Goal: Task Accomplishment & Management: Use online tool/utility

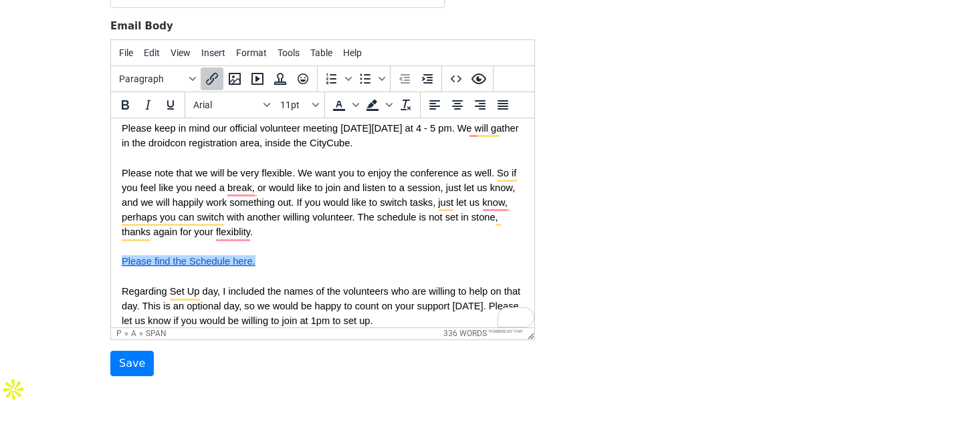
drag, startPoint x: 274, startPoint y: 263, endPoint x: 127, endPoint y: 261, distance: 147.1
click at [127, 261] on p "Please find the Schedule here.﻿" at bounding box center [323, 260] width 402 height 15
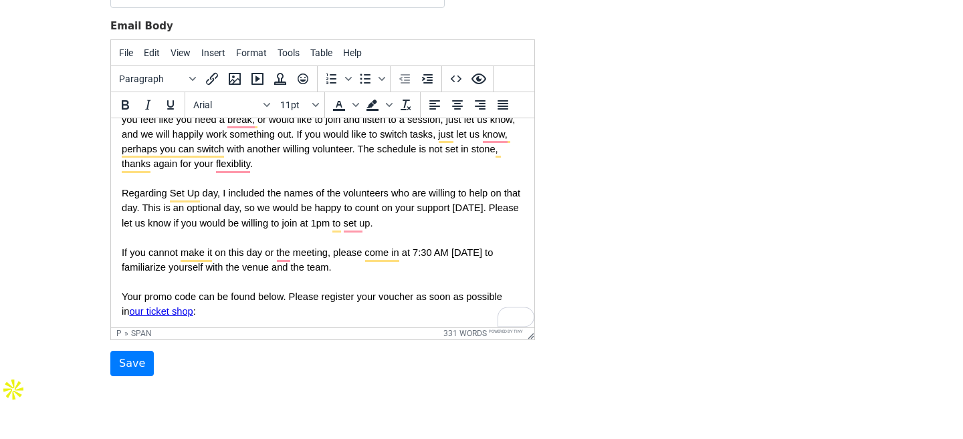
scroll to position [299, 0]
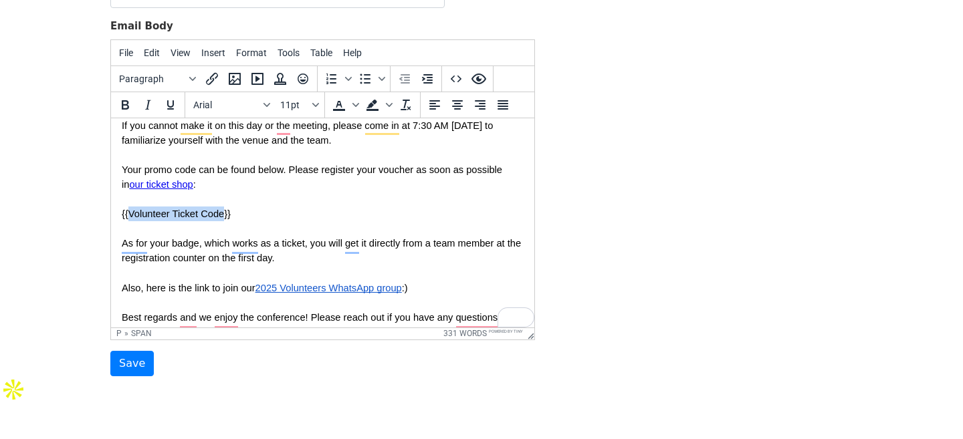
drag, startPoint x: 224, startPoint y: 216, endPoint x: 130, endPoint y: 214, distance: 93.6
click at [130, 214] on span "{{Volunteer Ticket Code}}" at bounding box center [176, 213] width 109 height 11
copy span "Volunteer Ticket Code"
click at [375, 203] on p "To enrich screen reader interactions, please activate Accessibility in Grammarl…" at bounding box center [323, 198] width 402 height 15
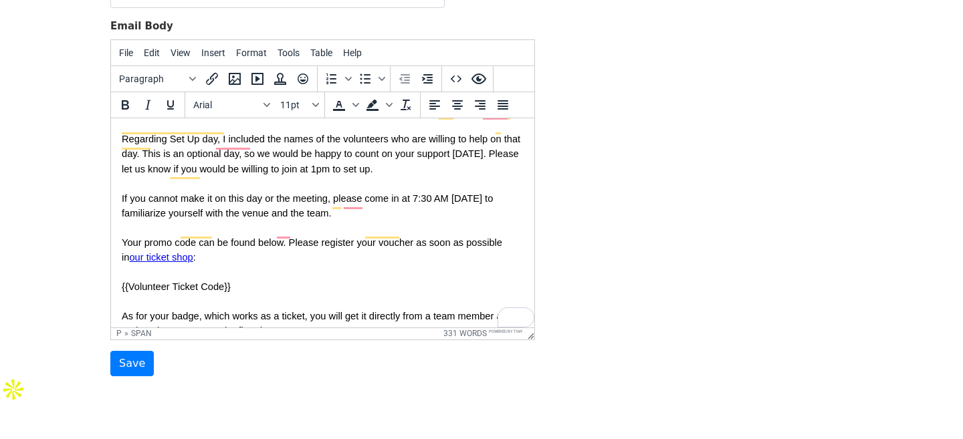
scroll to position [289, 0]
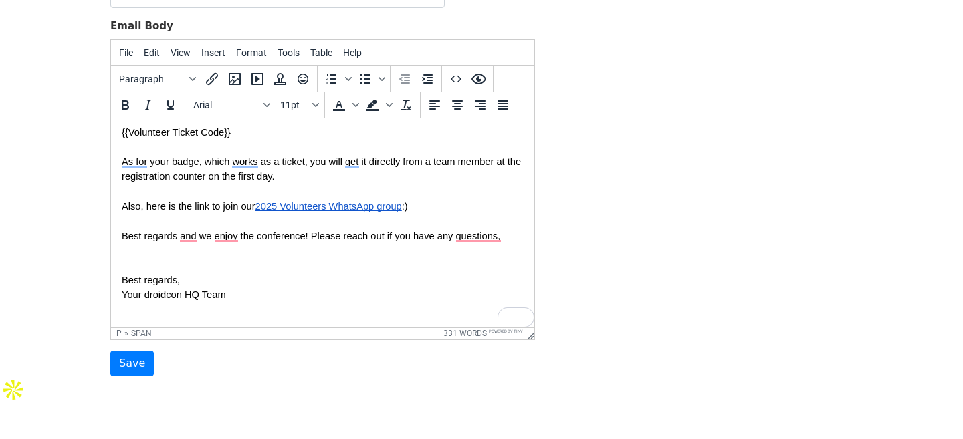
click at [170, 261] on p "To enrich screen reader interactions, please activate Accessibility in Grammarl…" at bounding box center [323, 264] width 402 height 15
click at [125, 262] on span "Fiete & [PERSON_NAME]" at bounding box center [179, 264] width 114 height 11
click at [140, 261] on span "Fiete & [PERSON_NAME]" at bounding box center [179, 264] width 114 height 11
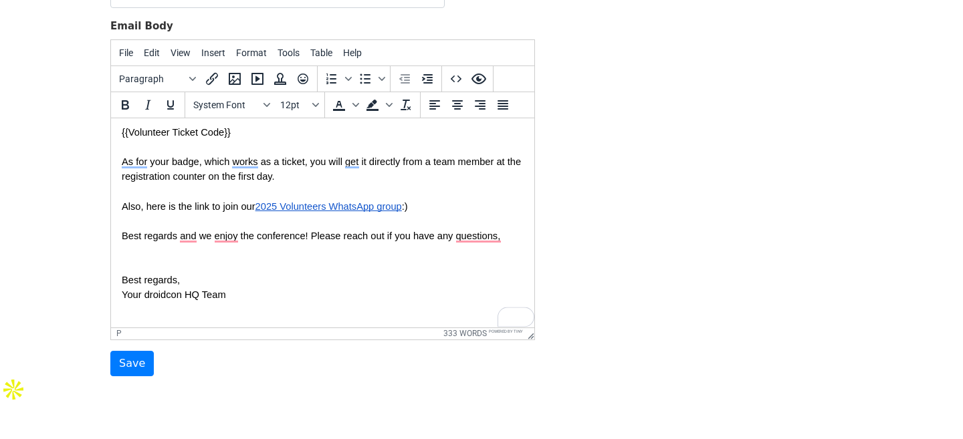
click at [191, 281] on p "Best regards," at bounding box center [323, 279] width 402 height 15
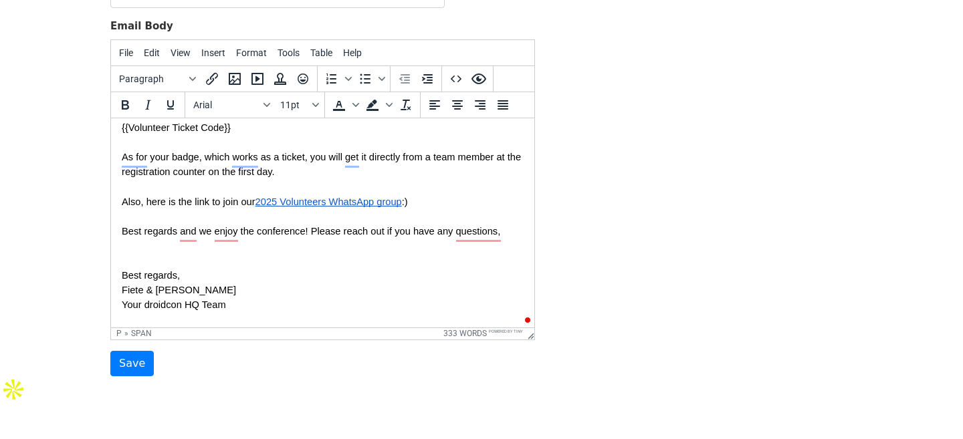
click at [202, 267] on p "To enrich screen reader interactions, please activate Accessibility in Grammarl…" at bounding box center [323, 260] width 402 height 15
click at [191, 275] on p "Best regards, Fiete & Eduardo" at bounding box center [323, 281] width 402 height 29
click at [168, 263] on p "To enrich screen reader interactions, please activate Accessibility in Grammarl…" at bounding box center [323, 260] width 402 height 15
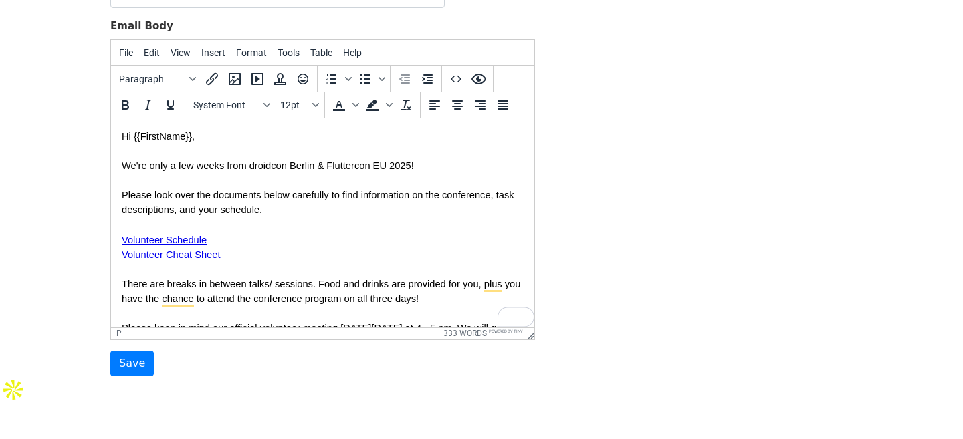
click at [249, 202] on p "Please look over the documents below carefully to find information on the confe…" at bounding box center [323, 224] width 402 height 74
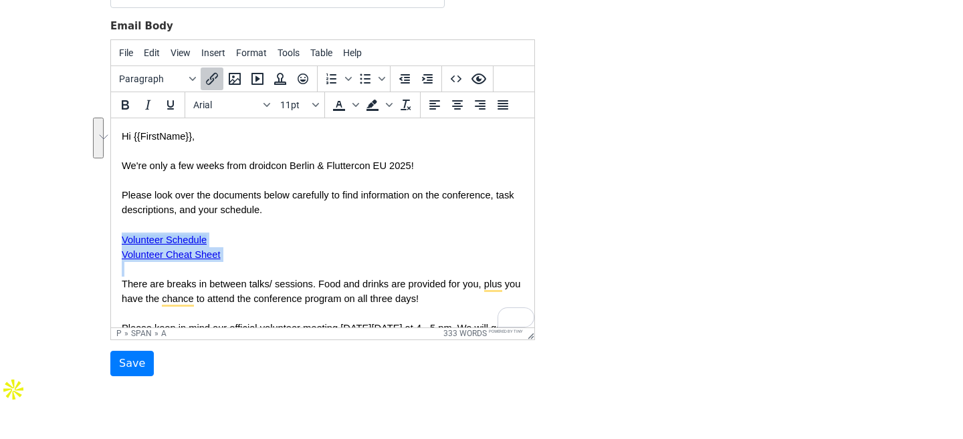
drag, startPoint x: 239, startPoint y: 265, endPoint x: 108, endPoint y: 245, distance: 132.5
click at [364, 79] on icon "Bullet list" at bounding box center [365, 79] width 16 height 16
click at [295, 263] on p "To enrich screen reader interactions, please activate Accessibility in Grammarl…" at bounding box center [323, 268] width 402 height 15
click at [237, 259] on p "Please look over the documents below carefully to find information on the confe…" at bounding box center [323, 224] width 402 height 74
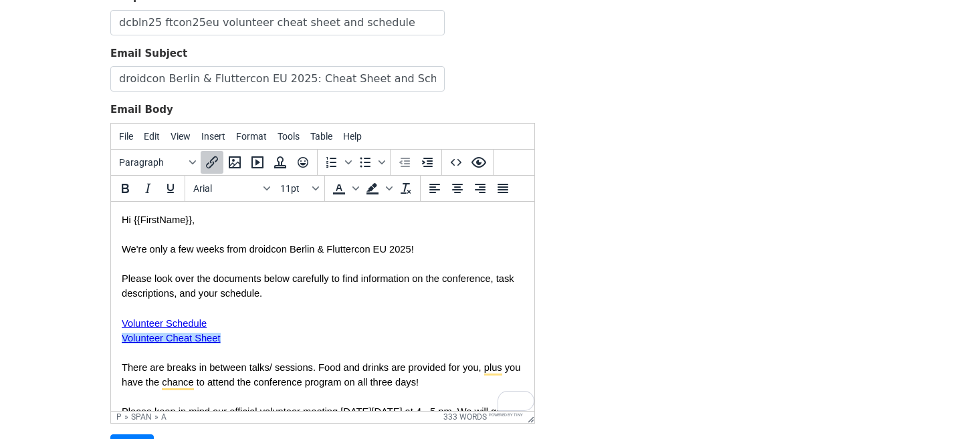
click at [424, 251] on p "We're only a few weeks from droidcon Berlin & Fluttercon EU 2025!" at bounding box center [323, 248] width 402 height 15
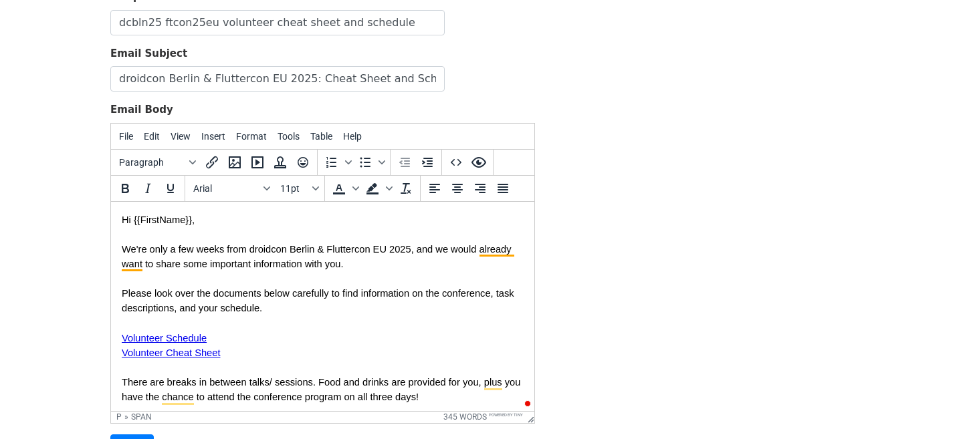
click at [454, 267] on p "We're only a few weeks from droidcon Berlin & Fluttercon EU 2025, and we would …" at bounding box center [323, 255] width 402 height 29
click at [467, 265] on p "We're only a few weeks from droidcon Berlin & Fluttercon EU 2025, and we would …" at bounding box center [323, 255] width 402 height 29
click at [264, 310] on p "Please look over the documents below carefully to find information on the confe…" at bounding box center [323, 322] width 402 height 74
click at [258, 293] on span "Please look over the documents below carefully to find information on the confe…" at bounding box center [319, 322] width 395 height 70
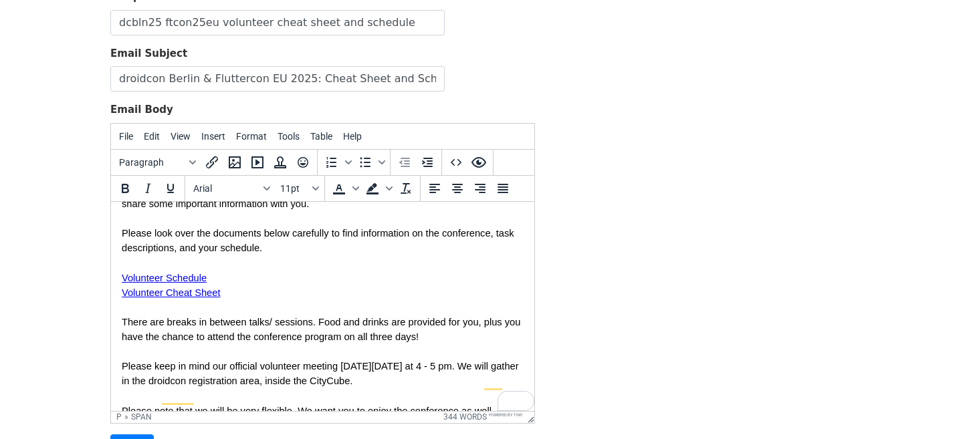
scroll to position [78, 0]
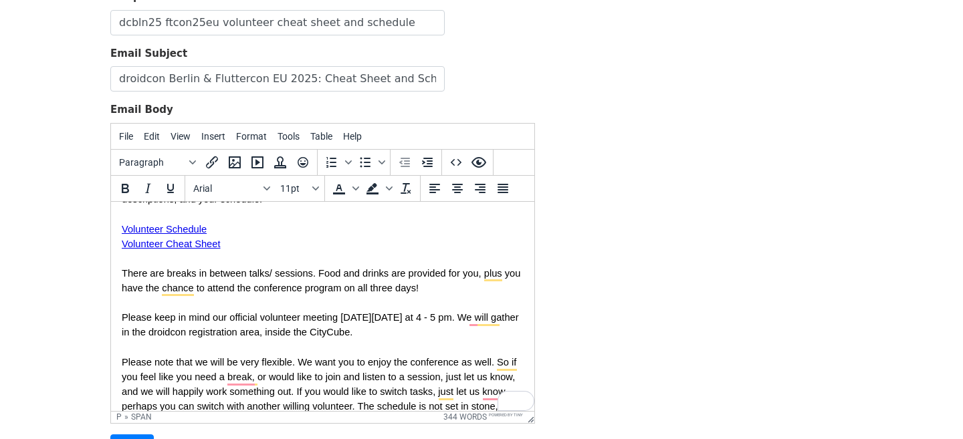
drag, startPoint x: 430, startPoint y: 340, endPoint x: 123, endPoint y: 319, distance: 307.5
click at [123, 319] on p "Please keep in mind our official volunteer meeting [DATE][DATE] at 4 - 5 pm. We…" at bounding box center [323, 323] width 402 height 29
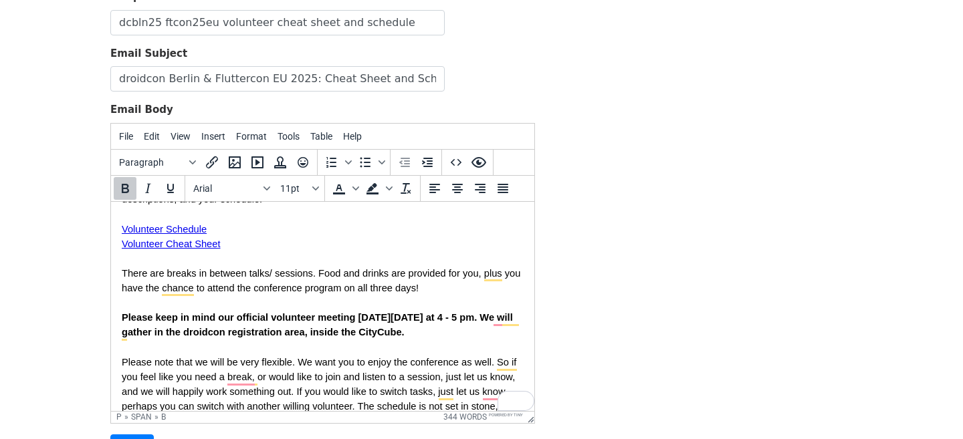
click at [217, 300] on p "To enrich screen reader interactions, please activate Accessibility in Grammarl…" at bounding box center [323, 302] width 402 height 15
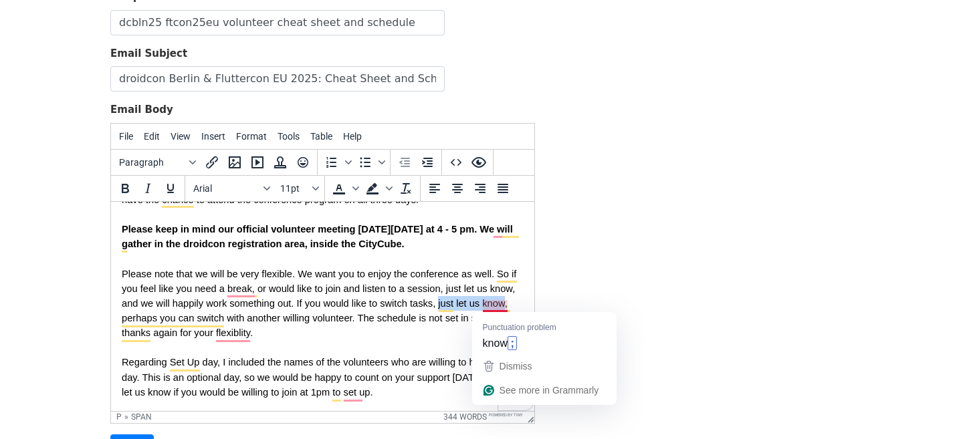
drag, startPoint x: 438, startPoint y: 303, endPoint x: 503, endPoint y: 303, distance: 65.5
click at [503, 303] on span "Please note that we will be very flexible. We want you to enjoy the conference …" at bounding box center [320, 303] width 397 height 70
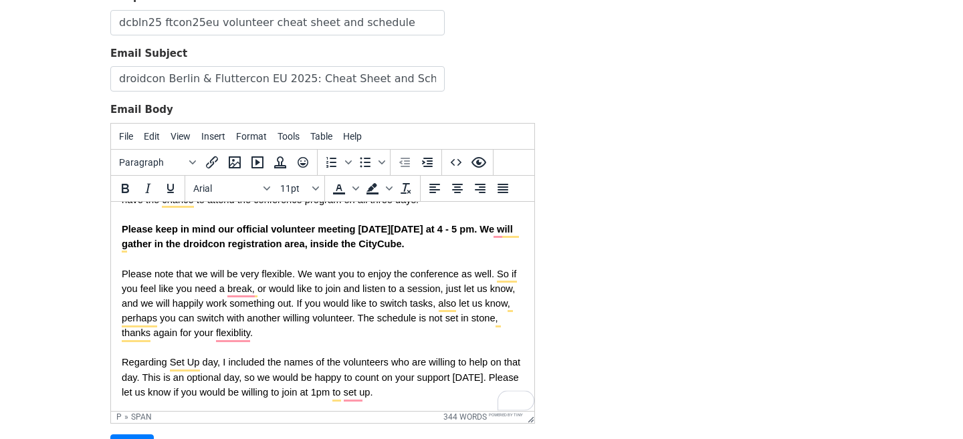
click at [263, 322] on span "Please note that we will be very flexible. We want you to enjoy the conference …" at bounding box center [320, 303] width 397 height 70
click at [358, 318] on span "Please note that we will be very flexible. We want you to enjoy the conference …" at bounding box center [320, 303] width 397 height 70
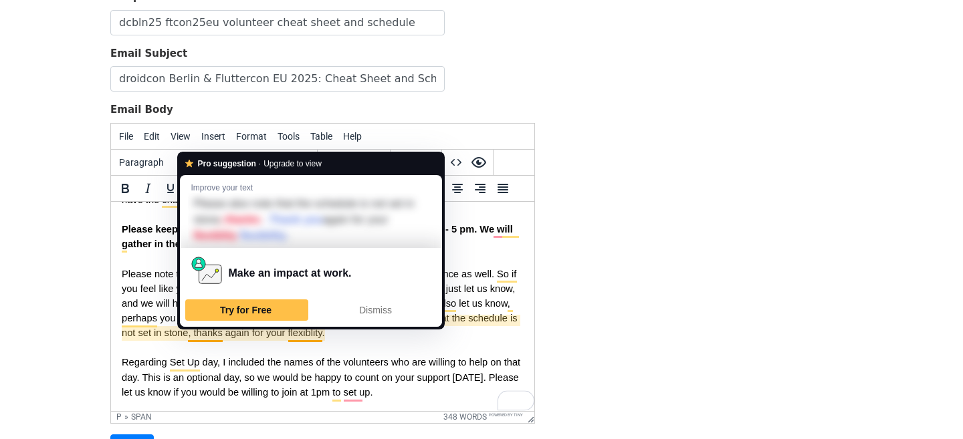
click at [193, 333] on span "Please note that we will be very flexible. We want you to enjoy the conference …" at bounding box center [321, 303] width 398 height 70
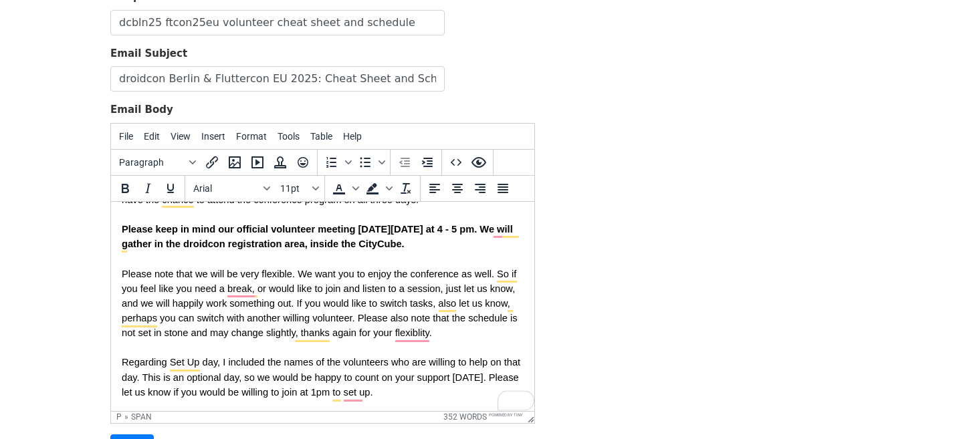
click at [232, 322] on span "Please note that we will be very flexible. We want you to enjoy the conference …" at bounding box center [321, 303] width 398 height 70
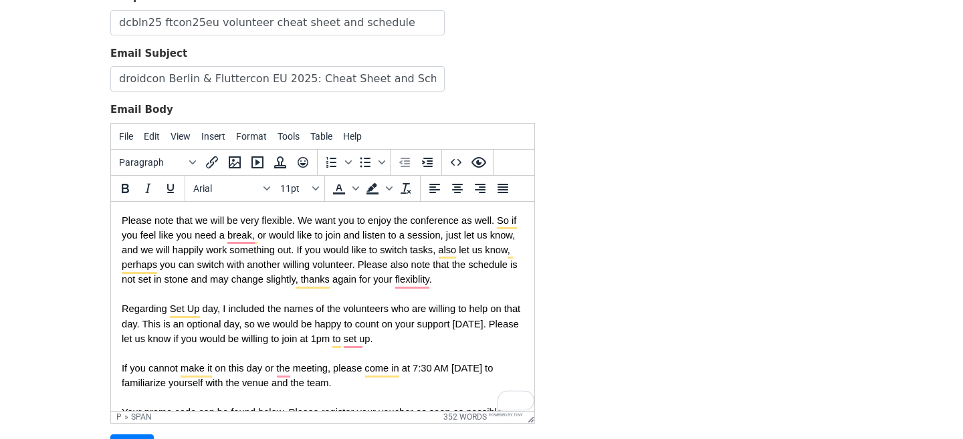
scroll to position [252, 0]
click at [244, 336] on span "Regarding Set Up day, I included the names of the volunteers who are willing to…" at bounding box center [322, 343] width 401 height 84
click at [223, 307] on span "Regarding Set Up day, I included the names of the volunteers who are willing to…" at bounding box center [322, 343] width 401 height 84
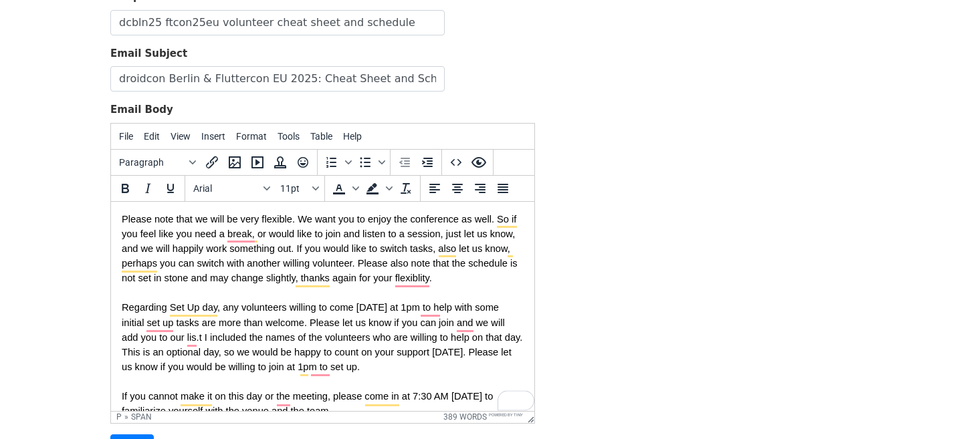
drag, startPoint x: 376, startPoint y: 368, endPoint x: 215, endPoint y: 346, distance: 163.3
click at [215, 346] on p "Regarding Set Up day, any volunteers willing to come on Tuesday at 1pm to help …" at bounding box center [323, 358] width 402 height 118
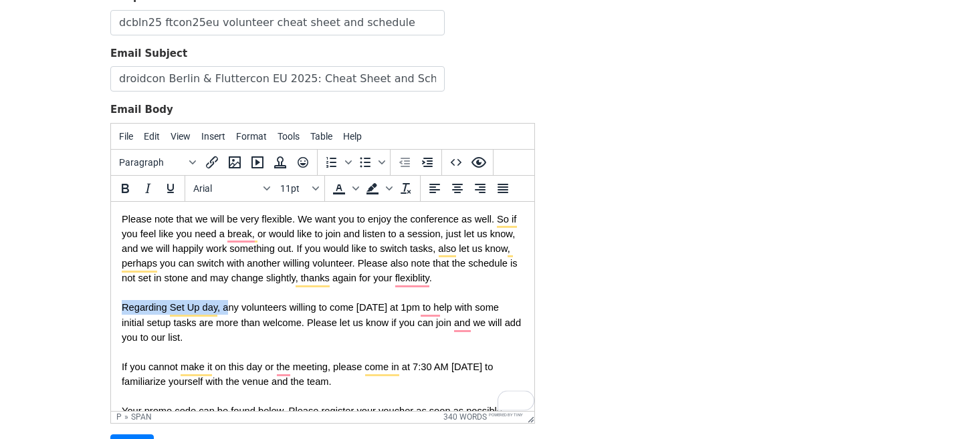
drag, startPoint x: 227, startPoint y: 308, endPoint x: 123, endPoint y: 306, distance: 103.6
click at [123, 306] on span "Regarding Set Up day, any volunteers willing to come on Tuesday at 1pm to help …" at bounding box center [323, 343] width 402 height 84
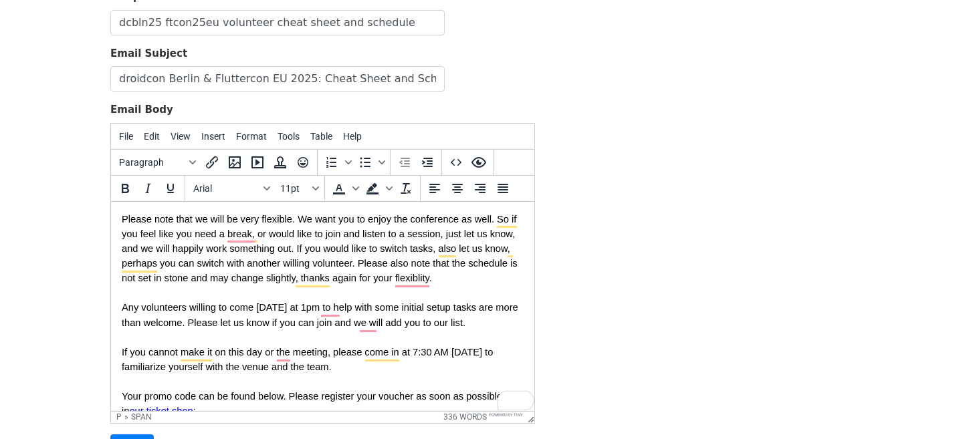
click at [308, 309] on span "Any volunteers willing to come on Tuesday at 1pm to help with some initial setu…" at bounding box center [321, 336] width 399 height 70
click at [264, 310] on span "Any volunteers willing to come on Tuesday, September 23rd at 1pm to help with s…" at bounding box center [319, 336] width 394 height 70
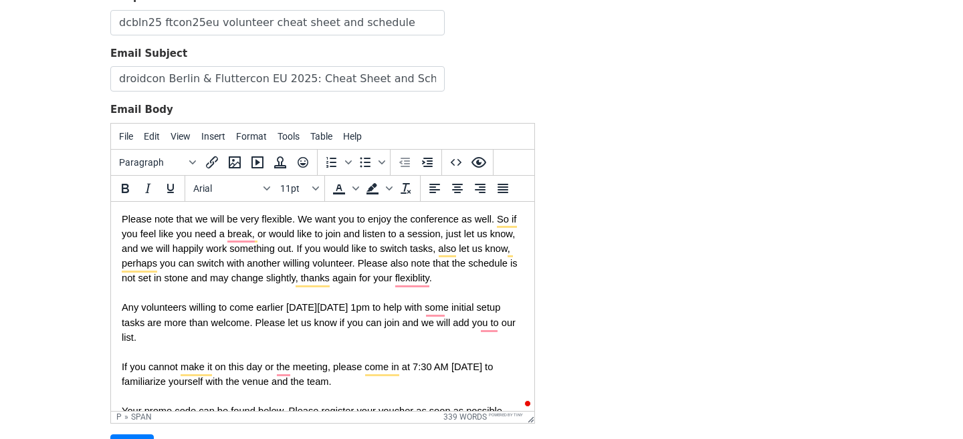
click at [292, 322] on span "Any volunteers willing to come earlier on Tuesday, September 23rd at 1pm to hel…" at bounding box center [320, 343] width 396 height 84
click at [237, 337] on p "Any volunteers willing to come earlier on Tuesday, September 23rd at 1pm to hel…" at bounding box center [323, 343] width 402 height 88
click at [460, 332] on p "Any volunteers willing to come earlier on Tuesday, September 23rd at 1pm to hel…" at bounding box center [323, 343] width 402 height 88
click at [467, 333] on p "Any volunteers willing to come earlier on Tuesday, September 23rd at 1pm to hel…" at bounding box center [323, 343] width 402 height 88
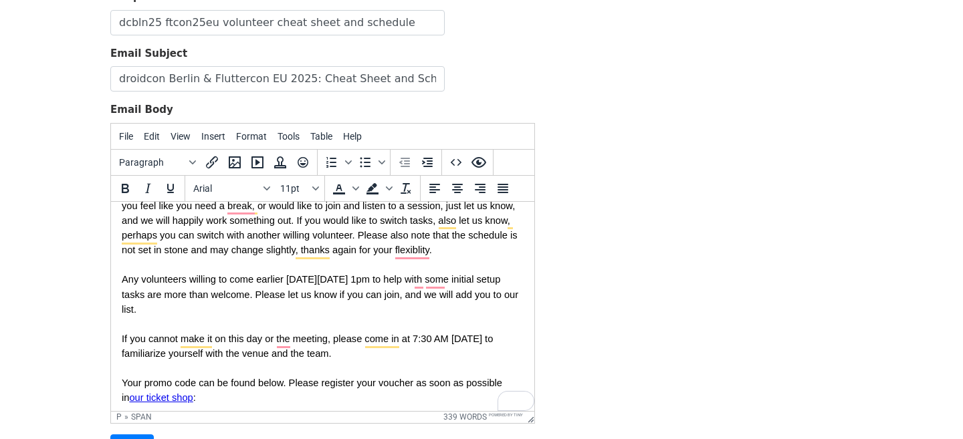
scroll to position [301, 0]
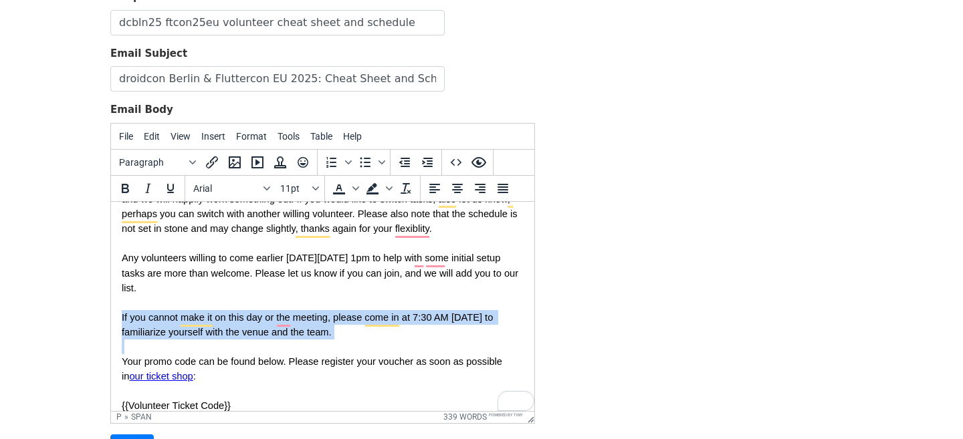
drag, startPoint x: 357, startPoint y: 344, endPoint x: 122, endPoint y: 320, distance: 236.6
click at [122, 320] on body "Hi {{FirstName}}, We're only a few weeks from droidcon Berlin & Fluttercon EU 2…" at bounding box center [323, 257] width 402 height 694
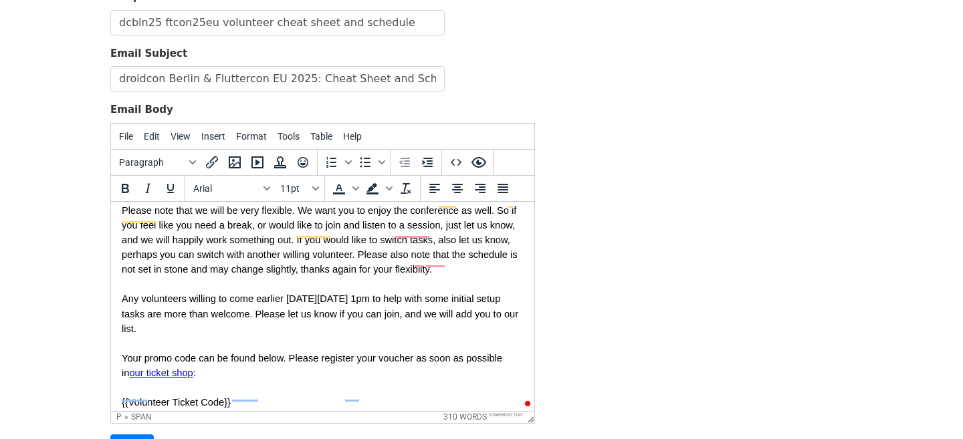
scroll to position [260, 0]
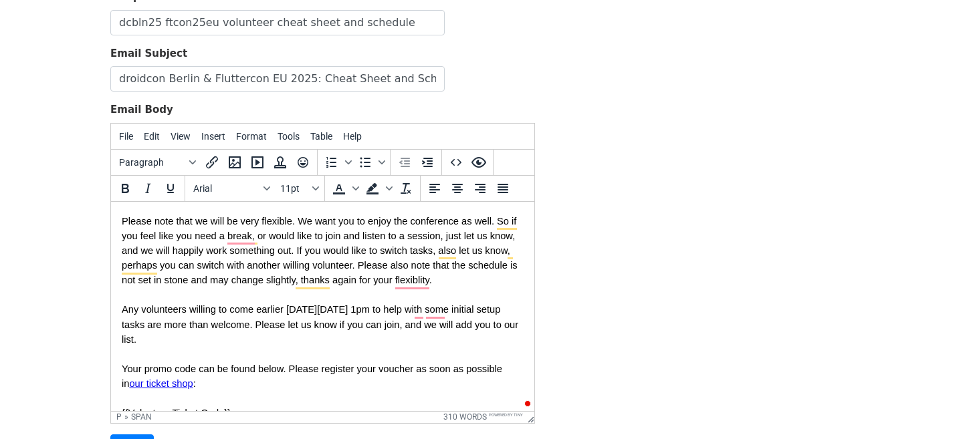
click at [459, 286] on p "Please note that we will be very flexible. We want you to enjoy the conference …" at bounding box center [323, 250] width 402 height 74
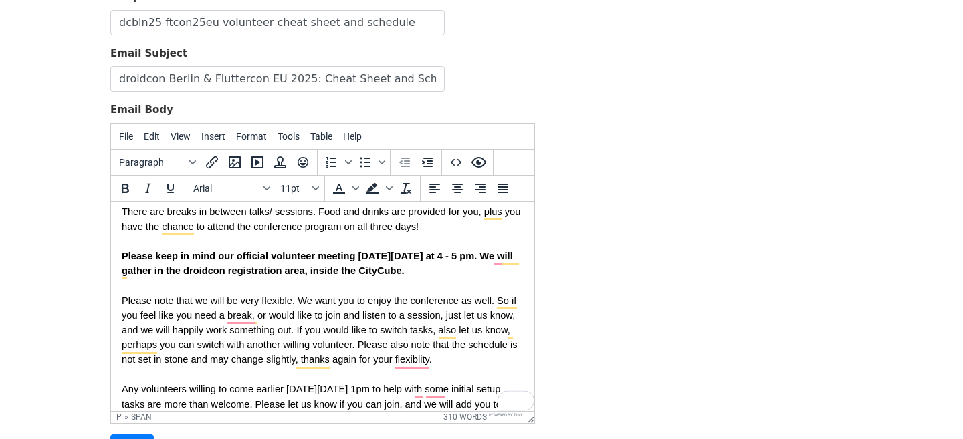
click at [473, 273] on p "Please keep in mind our official volunteer meeting [DATE][DATE] at 4 - 5 pm. We…" at bounding box center [323, 262] width 402 height 29
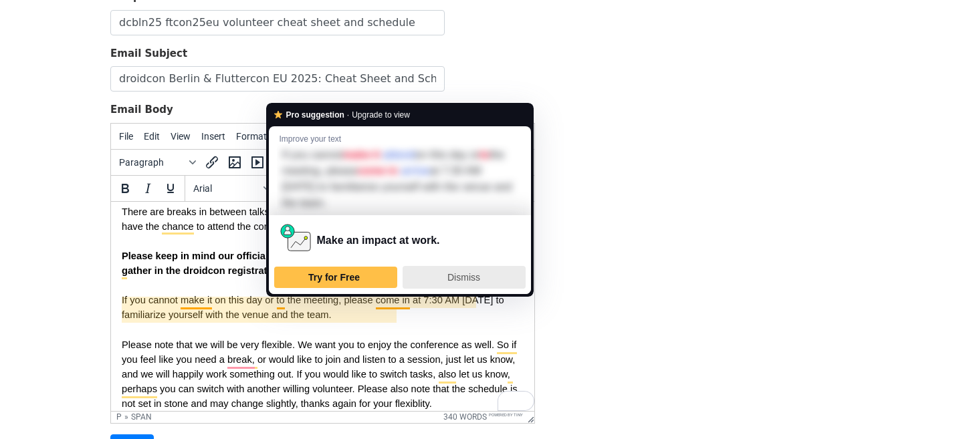
click at [455, 277] on span "Dismiss" at bounding box center [463, 277] width 33 height 11
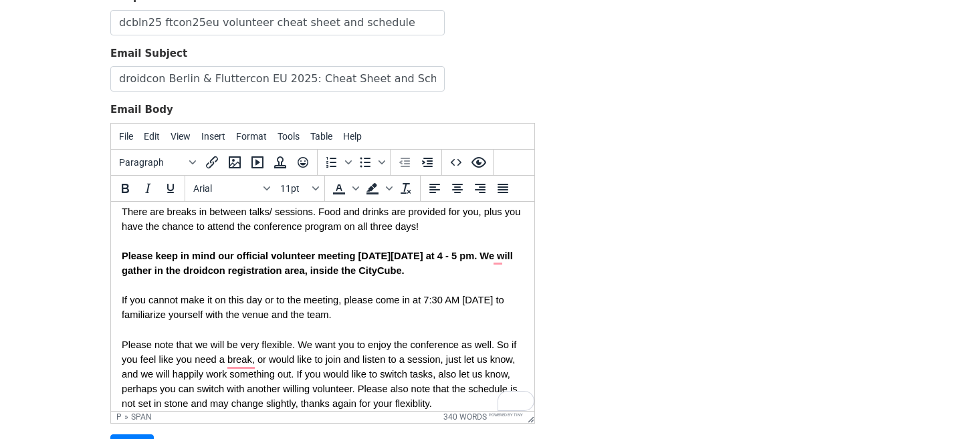
click at [324, 333] on body "Hi {{FirstName}}, We're only a few weeks from droidcon Berlin & Fluttercon EU 2…" at bounding box center [323, 388] width 402 height 694
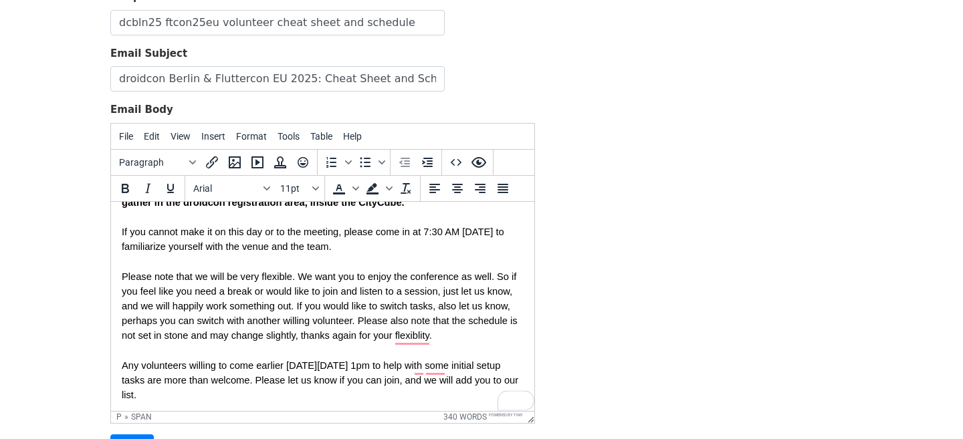
click at [275, 305] on span "Please note that we will be very flexible. We want you to enjoy the conference …" at bounding box center [321, 306] width 398 height 70
click at [379, 324] on span "Please note that we will be very flexible. We want you to enjoy the conference …" at bounding box center [321, 306] width 398 height 70
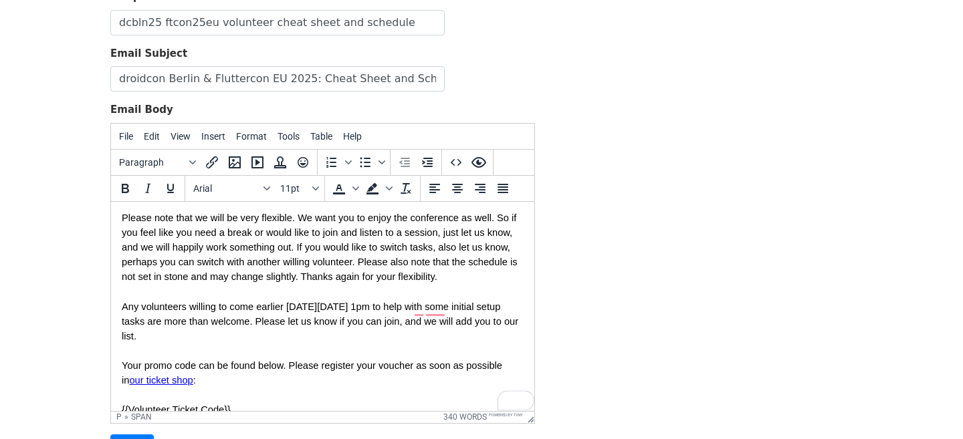
click at [302, 334] on p "Any volunteers willing to come earlier on Tuesday, September 23rd at 1pm to hel…" at bounding box center [323, 328] width 402 height 59
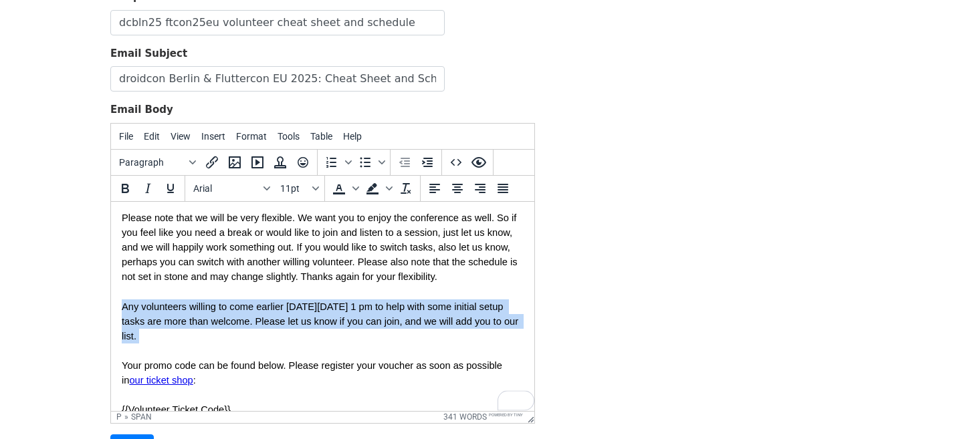
click at [426, 331] on p "Any volunteers willing to come earlier [DATE][DATE] 1 pm to help with some init…" at bounding box center [323, 328] width 402 height 59
click at [330, 341] on p "Any volunteers willing to come earlier [DATE][DATE] 1 pm to help with some init…" at bounding box center [323, 328] width 402 height 59
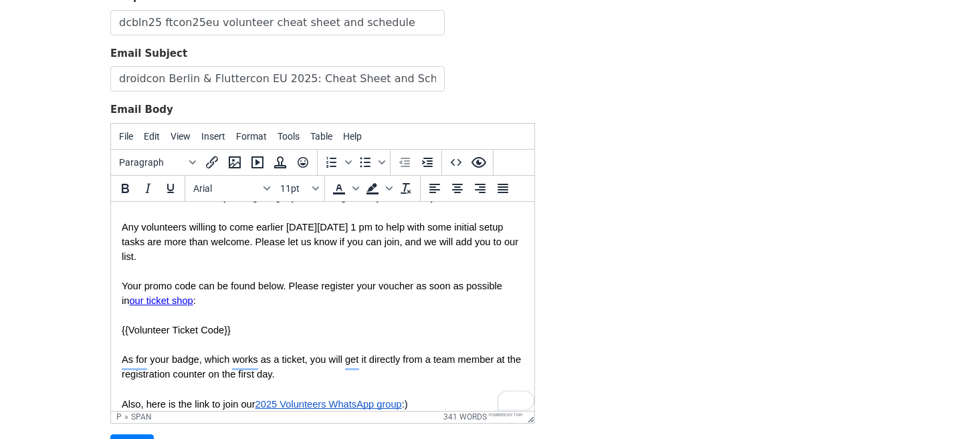
click at [267, 303] on p "Your promo code can be found below. Please register your voucher as soon as pos…" at bounding box center [323, 292] width 402 height 29
drag, startPoint x: 231, startPoint y: 334, endPoint x: 117, endPoint y: 334, distance: 114.3
click at [117, 334] on html "Hi {{FirstName}}, We're only a few weeks from droidcon Berlin & Fluttercon EU 2…" at bounding box center [322, 182] width 423 height 716
click at [230, 301] on p "Your promo code can be found below. Please register your voucher as soon as pos…" at bounding box center [323, 292] width 402 height 29
click at [168, 295] on p "Your promo code can be found below. Please register your voucher as soon as pos…" at bounding box center [323, 292] width 402 height 29
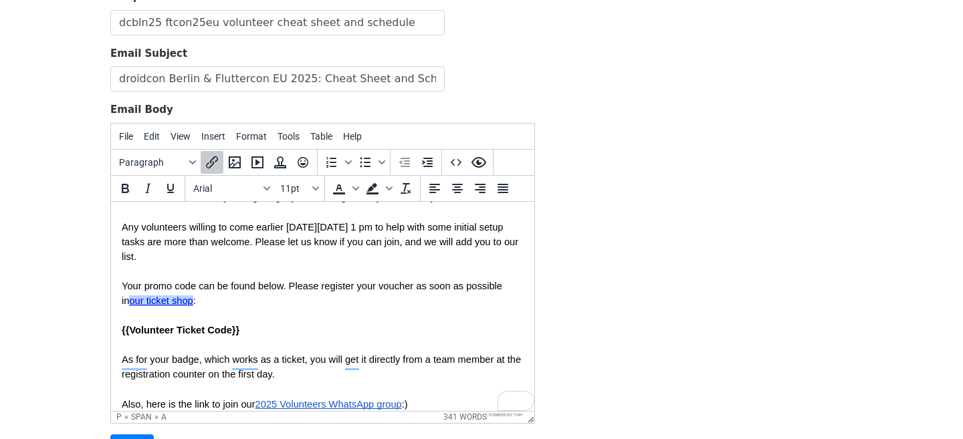
click at [164, 302] on link "our ticket shop" at bounding box center [161, 300] width 64 height 11
click at [225, 275] on p "Any volunteers willing to come earlier [DATE][DATE] 1 pm to help with some init…" at bounding box center [323, 248] width 402 height 59
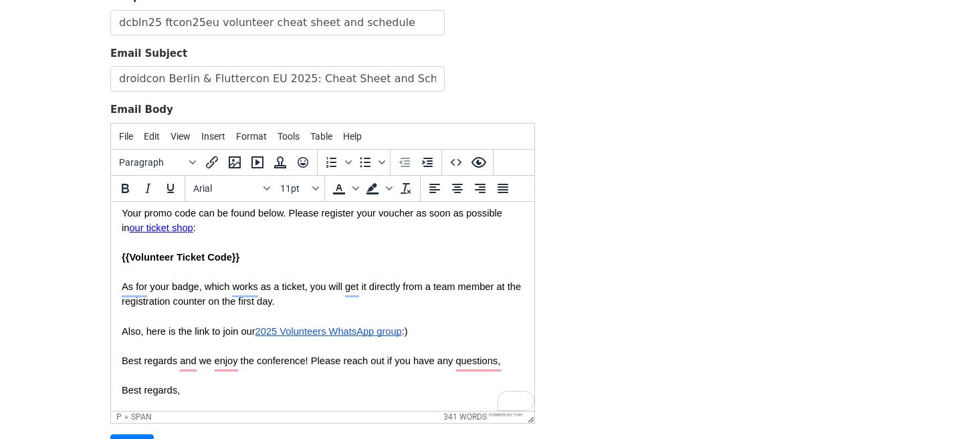
click at [295, 307] on p "As for your badge, which works as a ticket, you will get it directly from a tea…" at bounding box center [323, 293] width 402 height 29
click at [209, 327] on p "Also, here is the link to join our 2025 Volunteers WhatsApp group :)" at bounding box center [323, 331] width 402 height 15
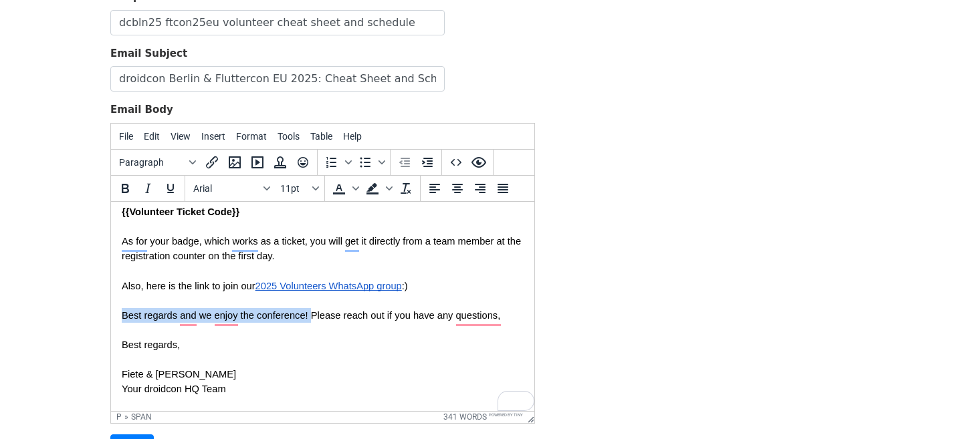
drag, startPoint x: 312, startPoint y: 318, endPoint x: 124, endPoint y: 315, distance: 188.5
click at [124, 315] on span "Best regards and we enjoy the conference! Please reach out if you have any ques…" at bounding box center [311, 314] width 378 height 11
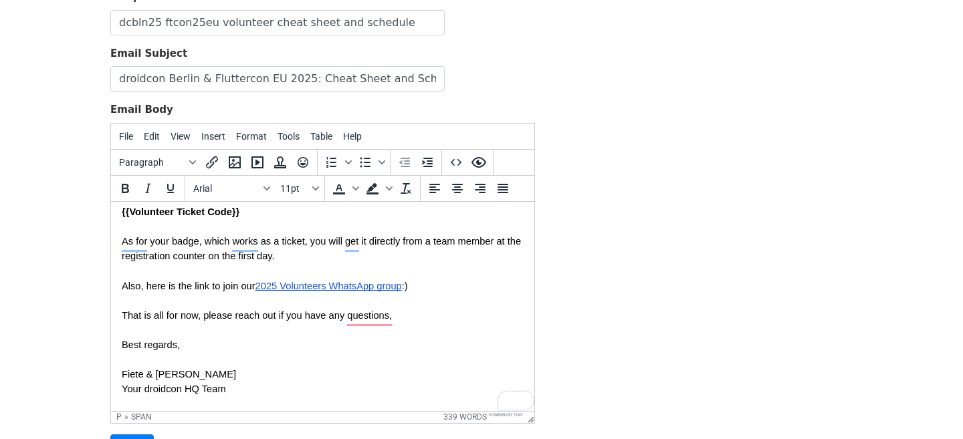
click at [416, 319] on p "That is all for now, please reach out if you have any questions," at bounding box center [323, 314] width 402 height 15
drag, startPoint x: 198, startPoint y: 350, endPoint x: 124, endPoint y: 350, distance: 74.2
click at [124, 350] on p "Best regards, Fiete & Eduardo" at bounding box center [323, 359] width 402 height 44
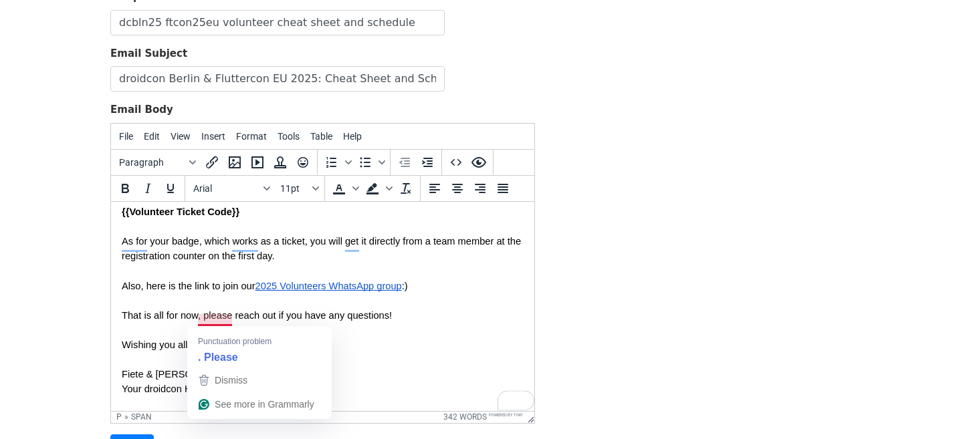
click at [190, 314] on span "That is all for now, please reach out if you have any questions!" at bounding box center [257, 314] width 270 height 11
drag, startPoint x: 201, startPoint y: 318, endPoint x: 127, endPoint y: 315, distance: 74.2
click at [127, 315] on span "That is all for now, please reach out if you have any questions!" at bounding box center [257, 314] width 270 height 11
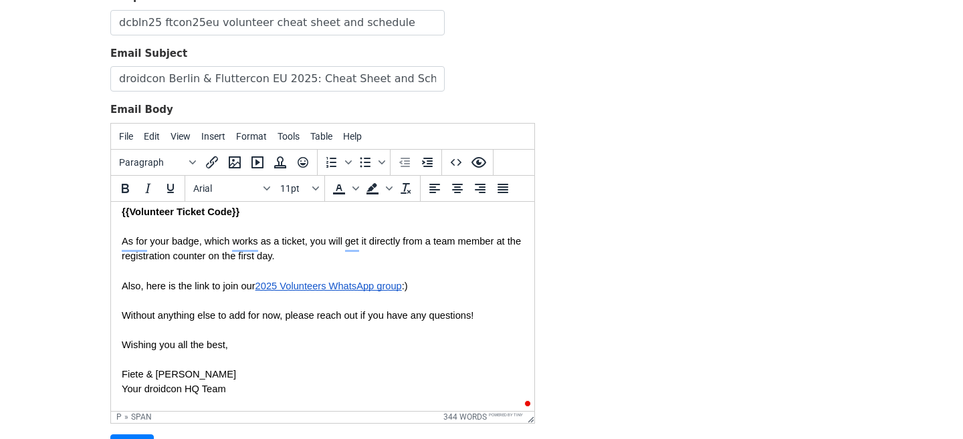
click at [259, 352] on p "Wishing you all the best, Fiete & Eduardo" at bounding box center [323, 359] width 402 height 44
click at [268, 357] on p "Wishing you all the best, Fiete & Eduardo" at bounding box center [323, 359] width 402 height 44
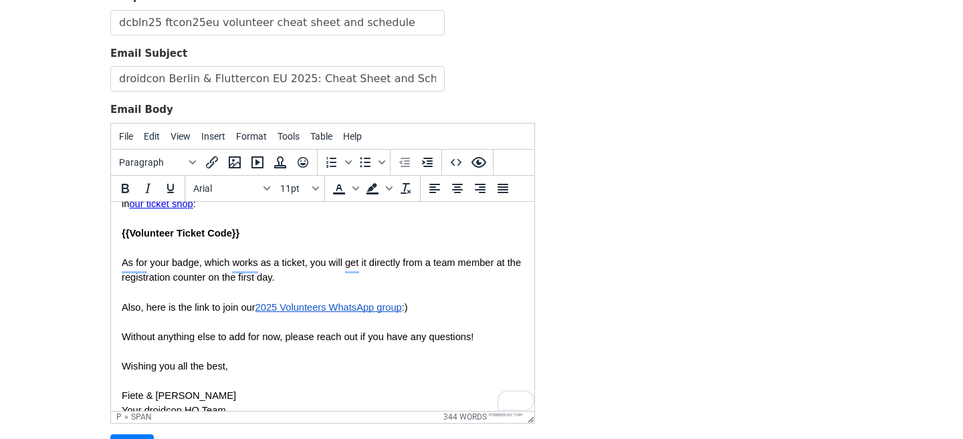
scroll to position [460, 0]
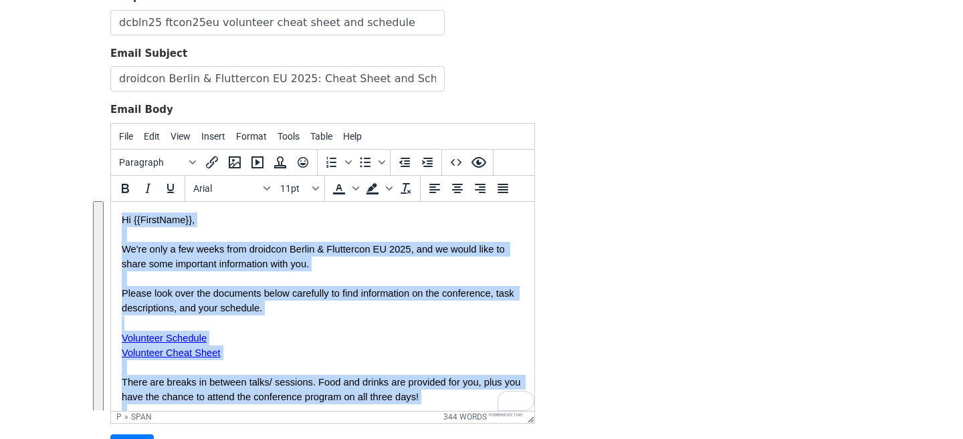
drag, startPoint x: 241, startPoint y: 383, endPoint x: 121, endPoint y: 221, distance: 201.2
copy body "Hi {{FirstName}}, We're only a few weeks from droidcon Berlin & Fluttercon EU 2…"
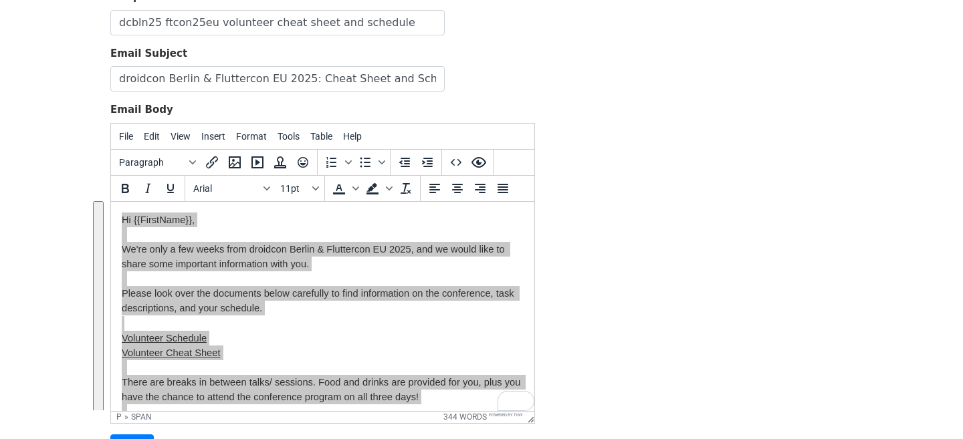
click at [626, 261] on div "Template Name dcbln25 ftcon25eu volunteer cheat sheet and schedule Email Subjec…" at bounding box center [481, 224] width 762 height 471
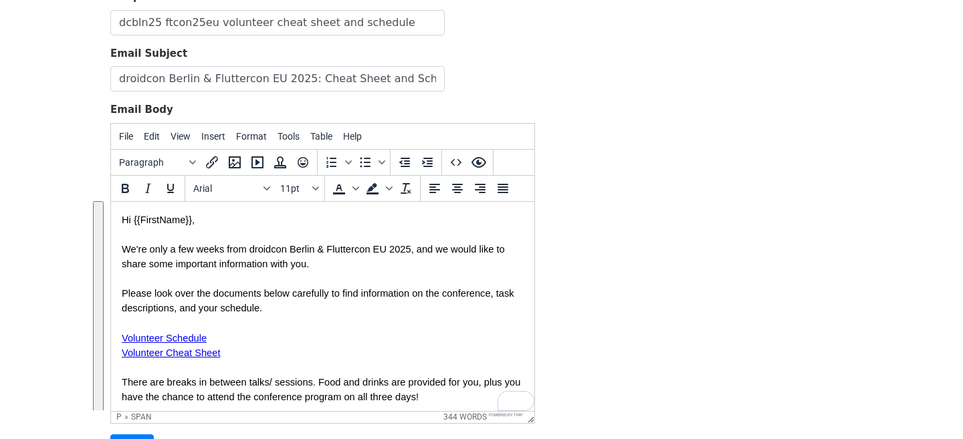
click at [398, 289] on span "Please look over the documents below carefully to find information on the confe…" at bounding box center [319, 322] width 395 height 70
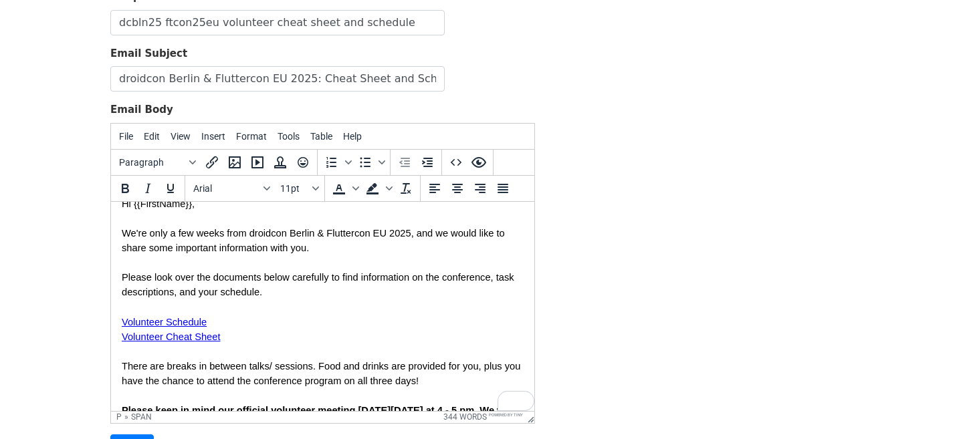
scroll to position [1, 0]
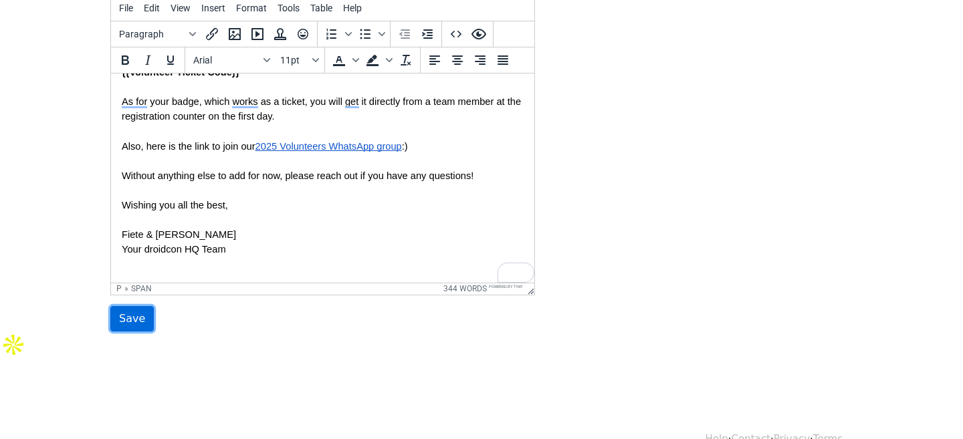
click at [132, 316] on input "Save" at bounding box center [131, 318] width 43 height 25
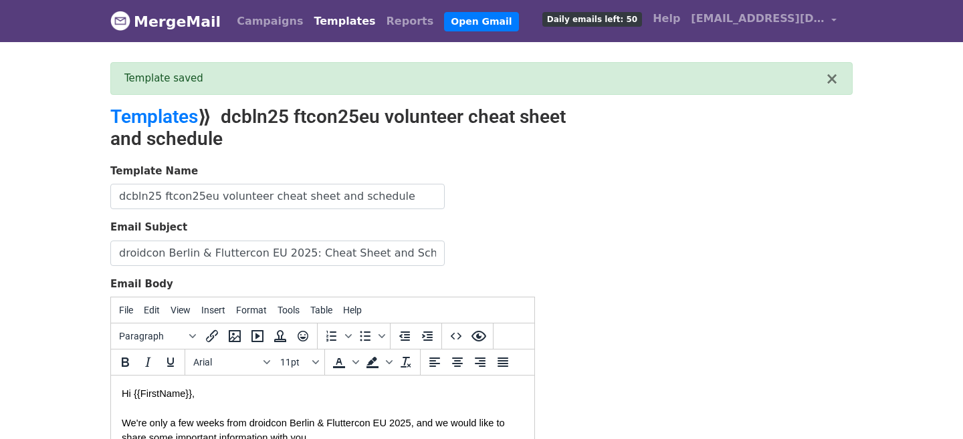
click at [330, 24] on link "Templates" at bounding box center [344, 21] width 72 height 27
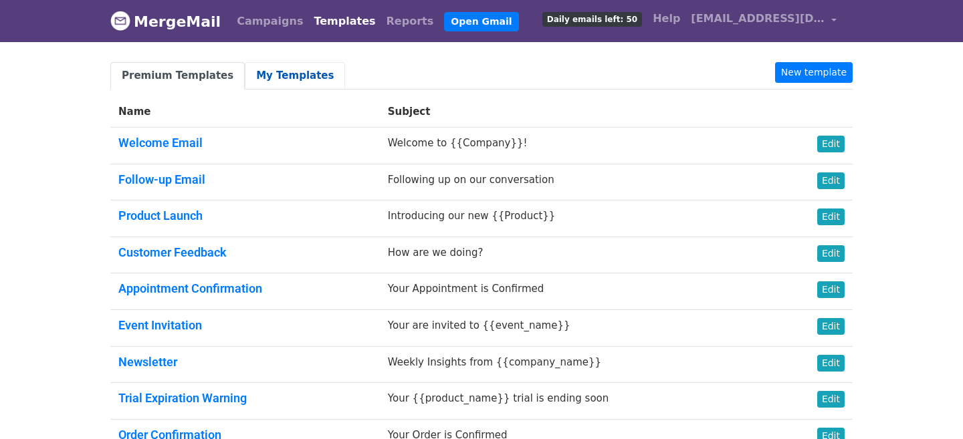
click at [250, 72] on link "My Templates" at bounding box center [295, 75] width 100 height 27
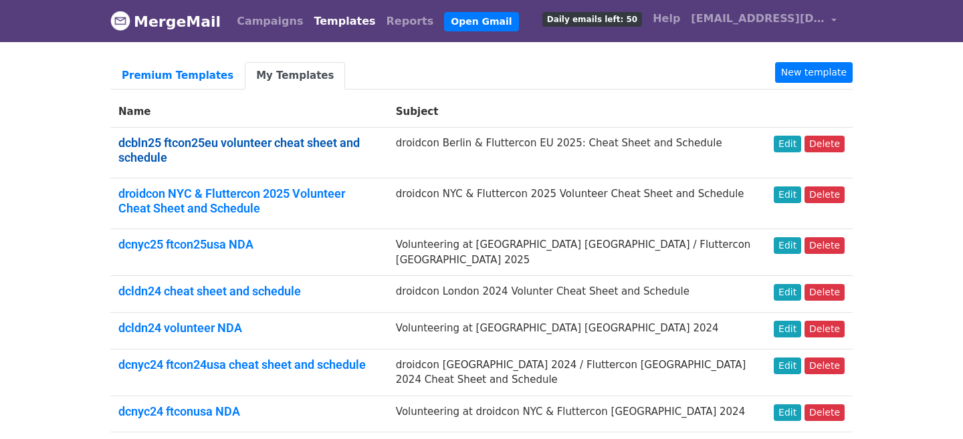
click at [278, 142] on link "dcbln25 ftcon25eu volunteer cheat sheet and schedule" at bounding box center [238, 150] width 241 height 29
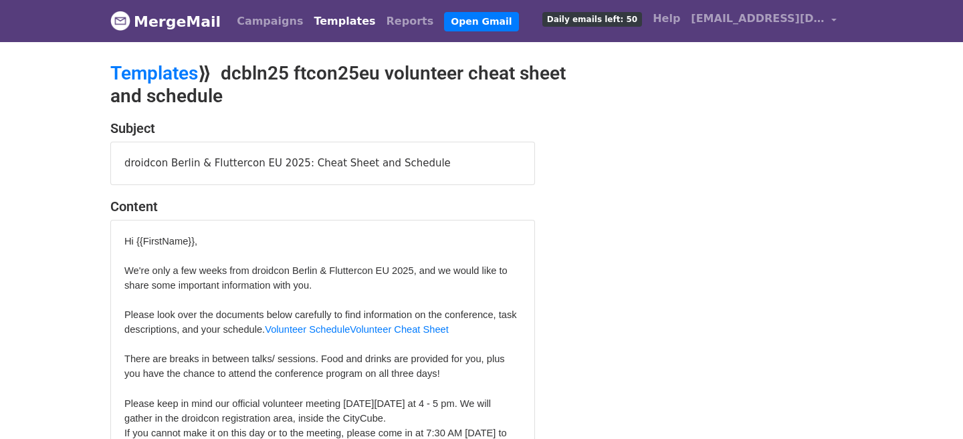
click at [272, 160] on div "droidcon Berlin & Fluttercon EU 2025: Cheat Sheet and Schedule" at bounding box center [322, 163] width 423 height 42
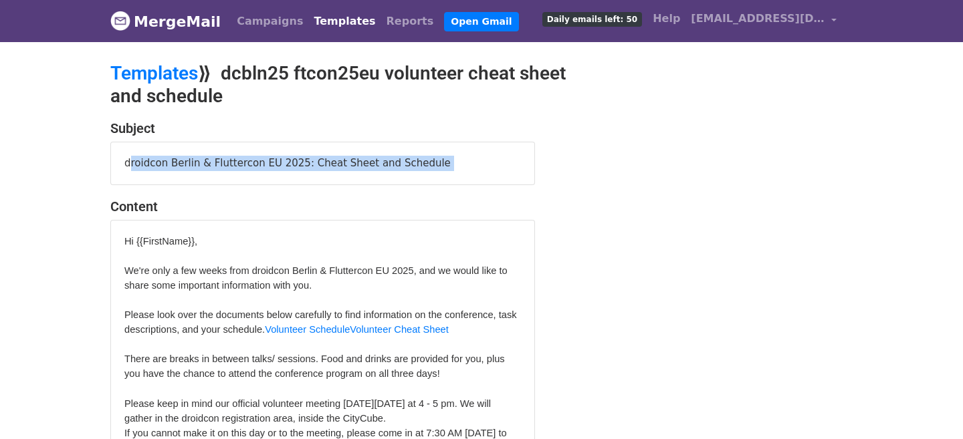
click at [272, 160] on div "droidcon Berlin & Fluttercon EU 2025: Cheat Sheet and Schedule" at bounding box center [322, 163] width 423 height 42
copy div "droidcon Berlin & Fluttercon EU 2025: Cheat Sheet and Schedule"
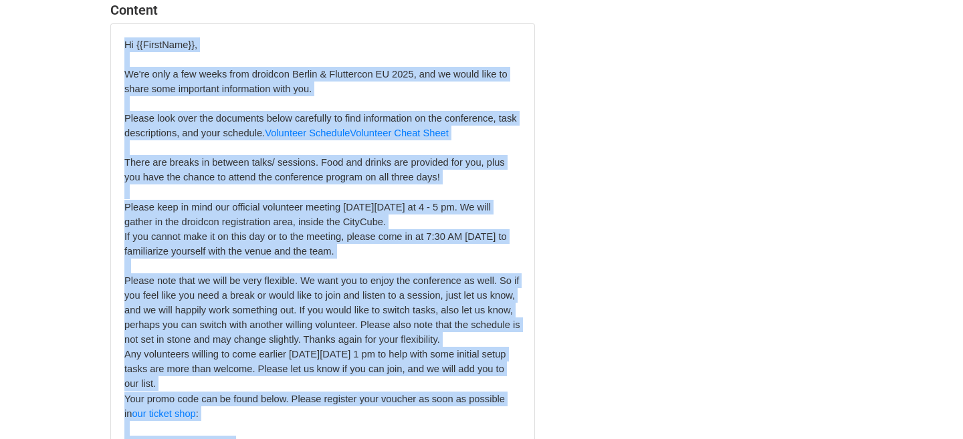
scroll to position [272, 0]
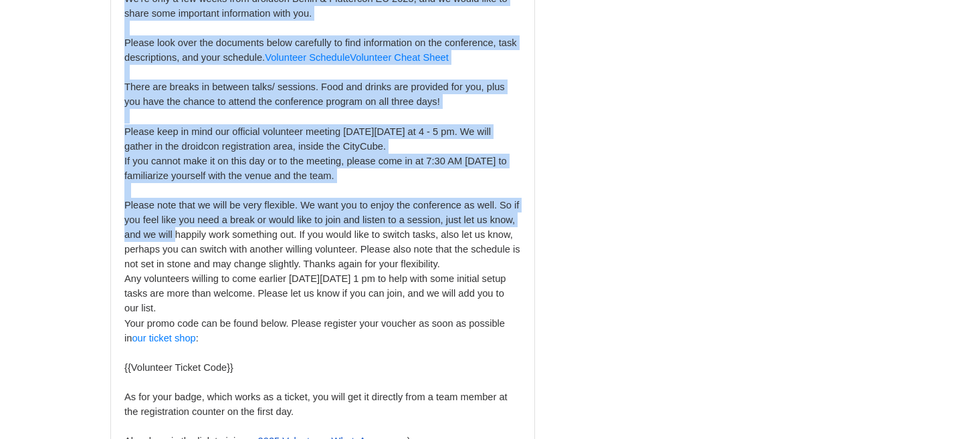
drag, startPoint x: 124, startPoint y: 239, endPoint x: 175, endPoint y: 237, distance: 51.5
click at [175, 237] on div "Hi {{FirstName}}, We're only a few weeks from droidcon Berlin & Fluttercon EU 2…" at bounding box center [322, 250] width 396 height 576
click at [175, 237] on span "Please note that we will be very flexible. We want you to enjoy the conference …" at bounding box center [322, 235] width 396 height 70
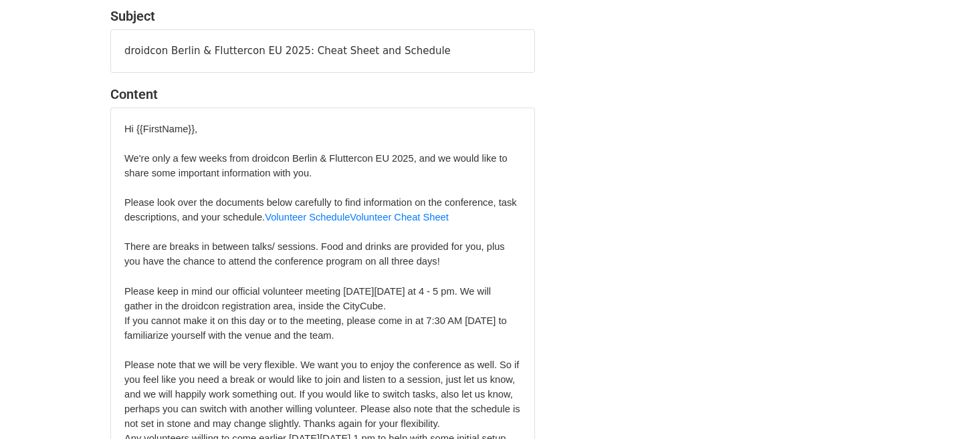
scroll to position [0, 0]
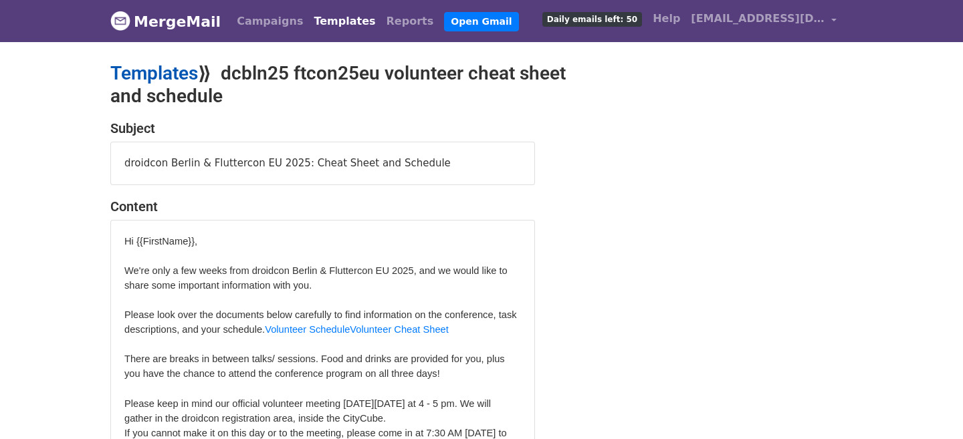
click at [185, 71] on link "Templates" at bounding box center [154, 73] width 88 height 22
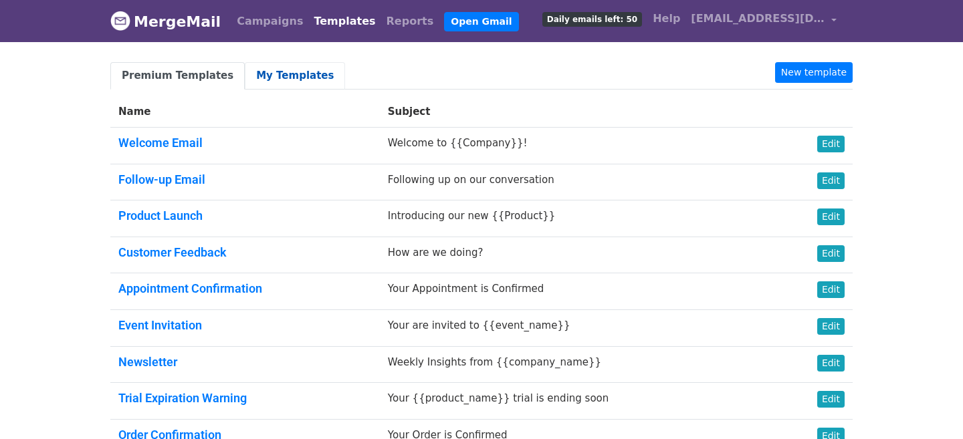
click at [267, 74] on link "My Templates" at bounding box center [295, 75] width 100 height 27
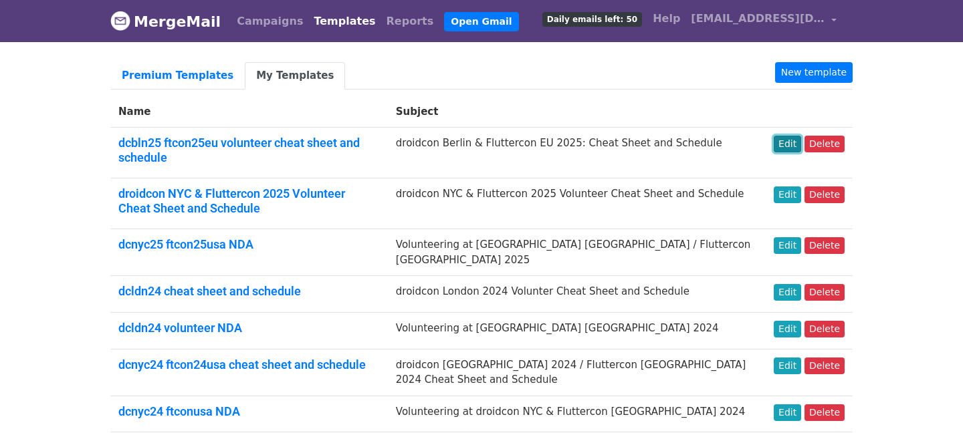
click at [793, 142] on link "Edit" at bounding box center [786, 144] width 27 height 17
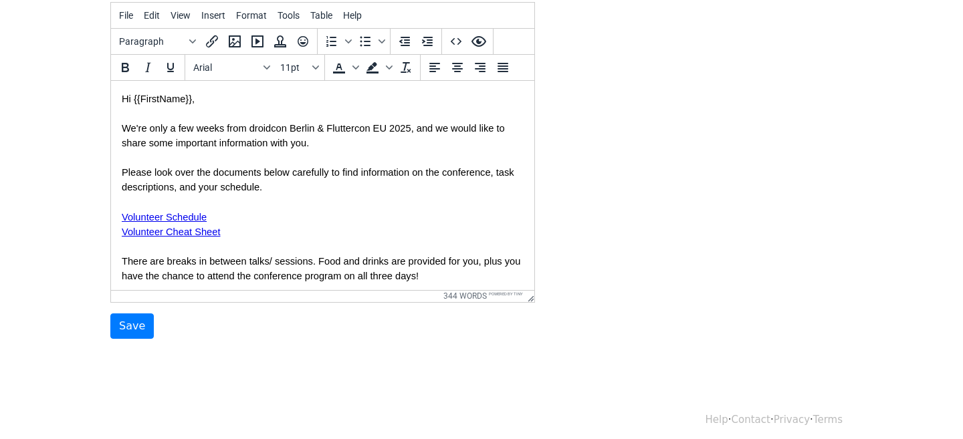
scroll to position [259, 0]
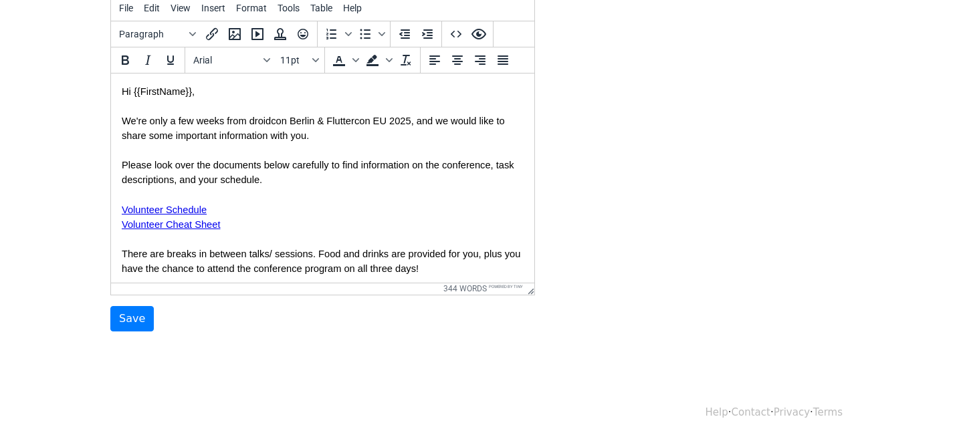
click at [259, 152] on p at bounding box center [323, 149] width 402 height 15
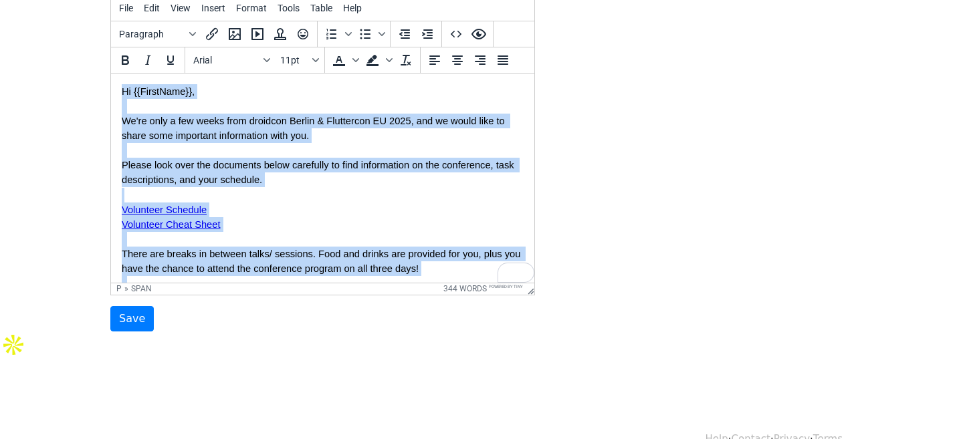
copy body "Hi {{FirstName}}, We're only a few weeks from droidcon Berlin & Fluttercon EU 2…"
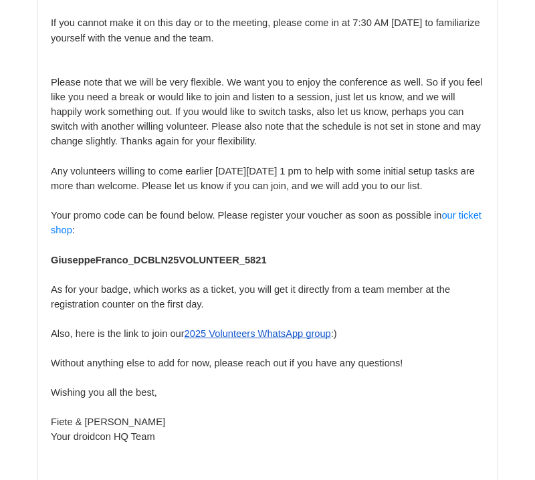
scroll to position [468, 0]
